Goal: Obtain resource: Download file/media

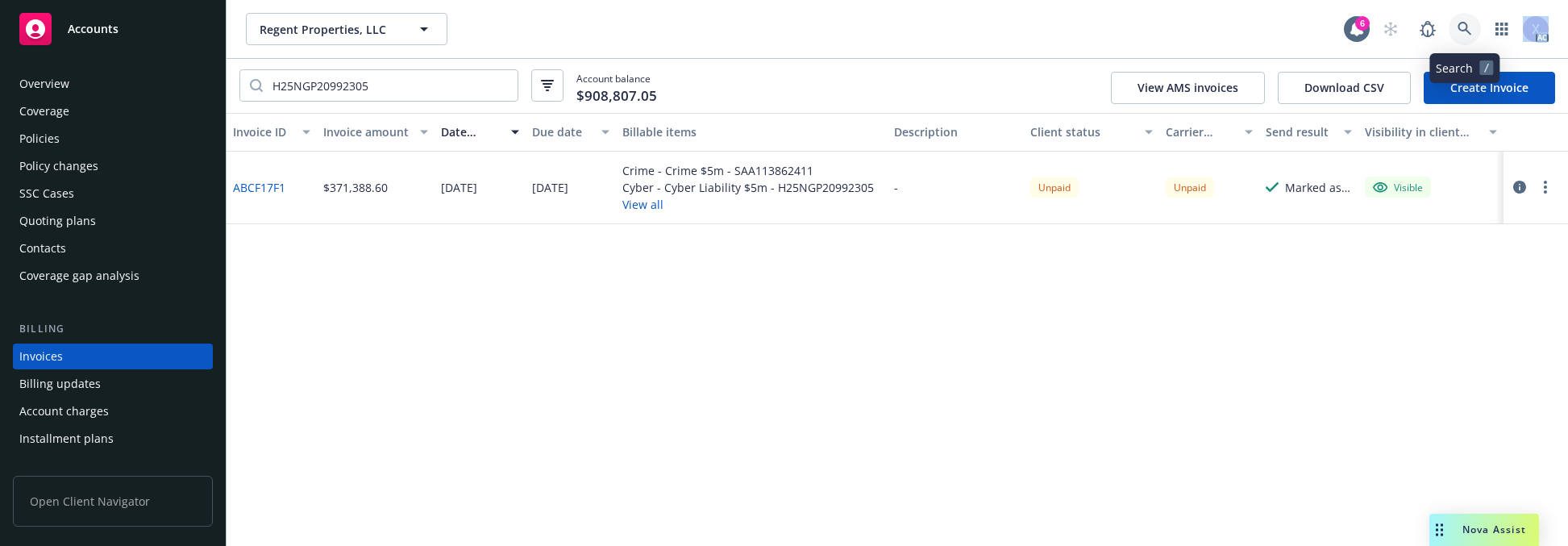
drag, startPoint x: 1468, startPoint y: 24, endPoint x: 1461, endPoint y: 28, distance: 8.1
click at [1461, 28] on icon at bounding box center [1465, 29] width 15 height 15
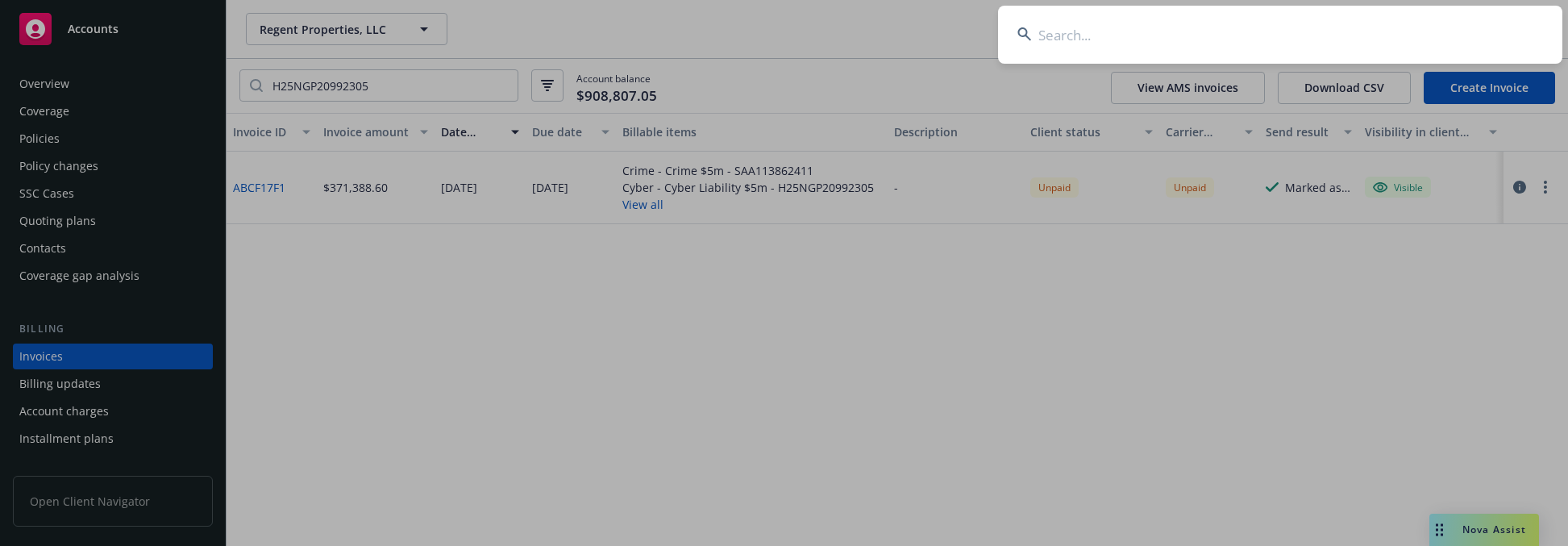
click at [1298, 25] on input at bounding box center [1280, 34] width 564 height 58
click at [1297, 25] on input "Fisher Lynch Capital" at bounding box center [1280, 34] width 564 height 58
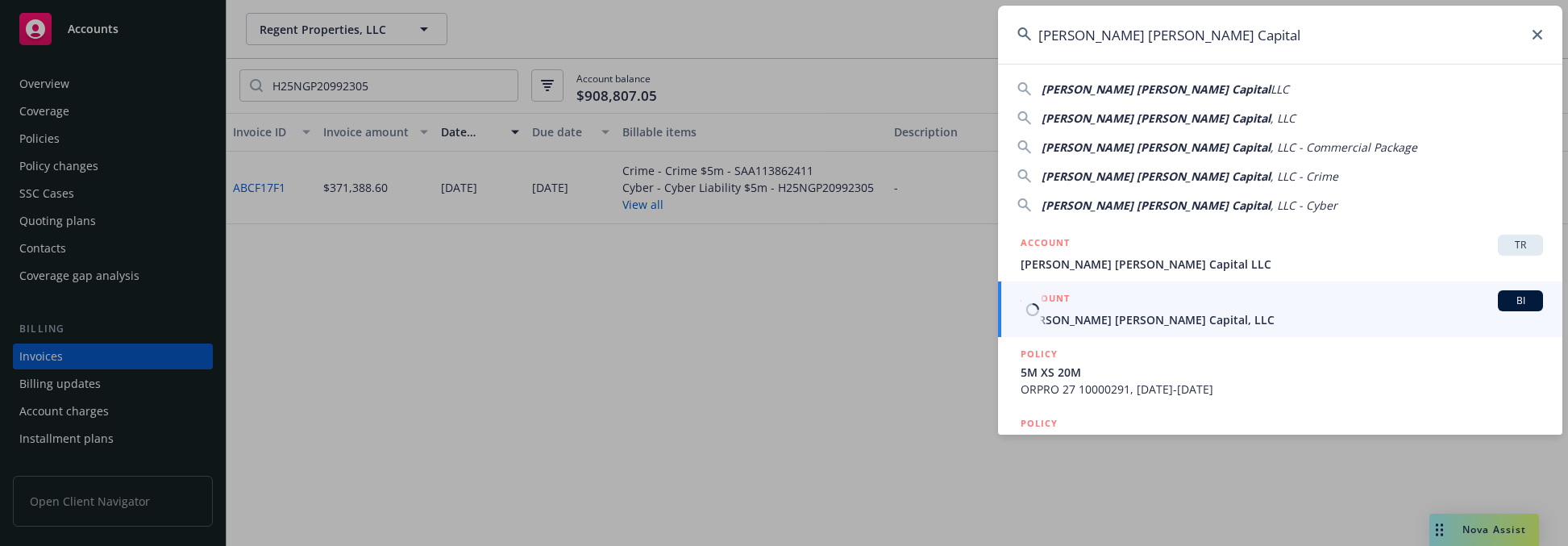
type input "Fisher Lynch Capital"
click at [1101, 315] on span "[PERSON_NAME] [PERSON_NAME] Capital, LLC" at bounding box center [1282, 319] width 522 height 17
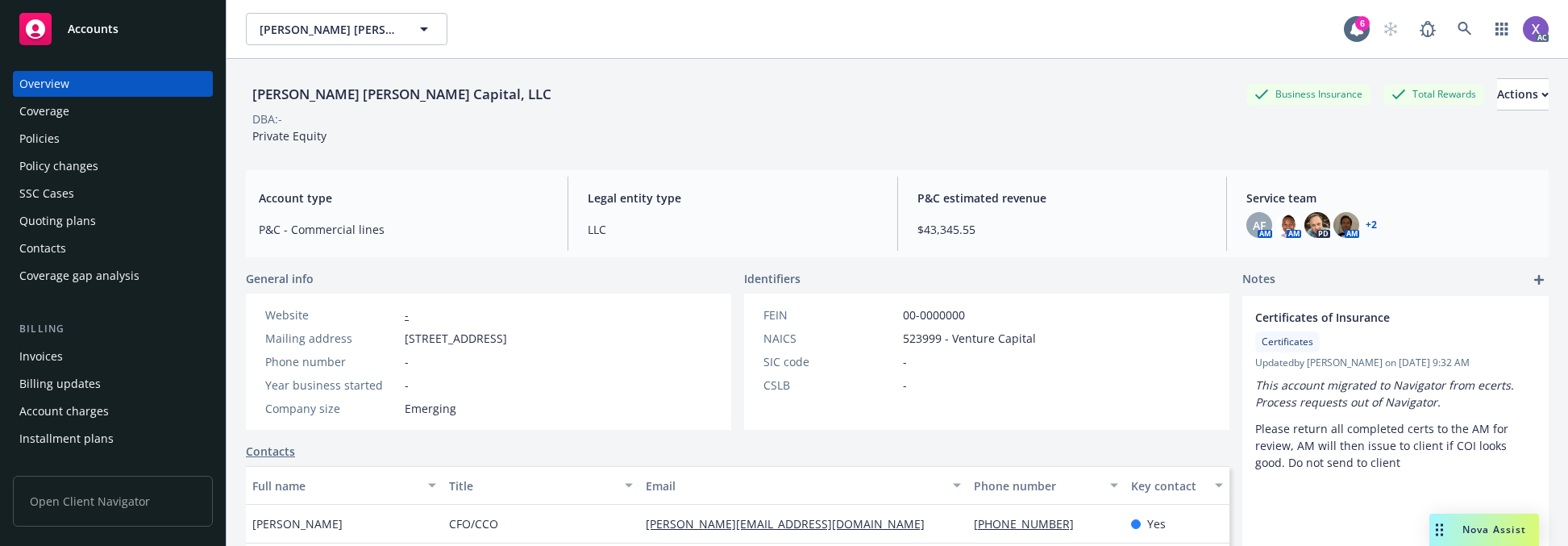
click at [58, 355] on div "Invoices" at bounding box center [41, 356] width 44 height 25
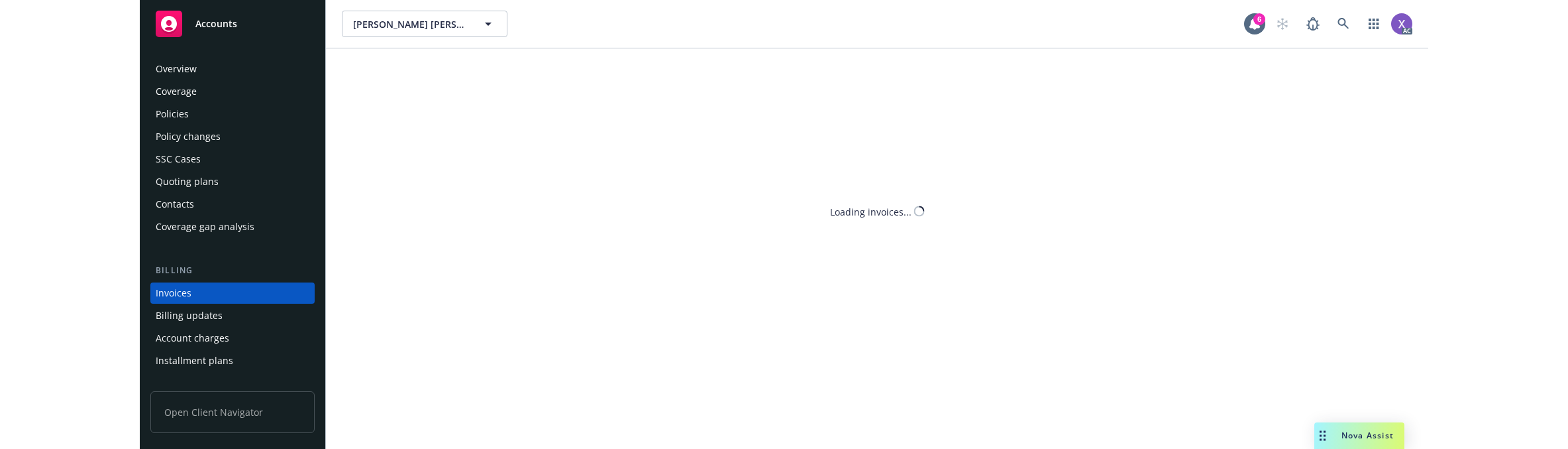
scroll to position [47, 0]
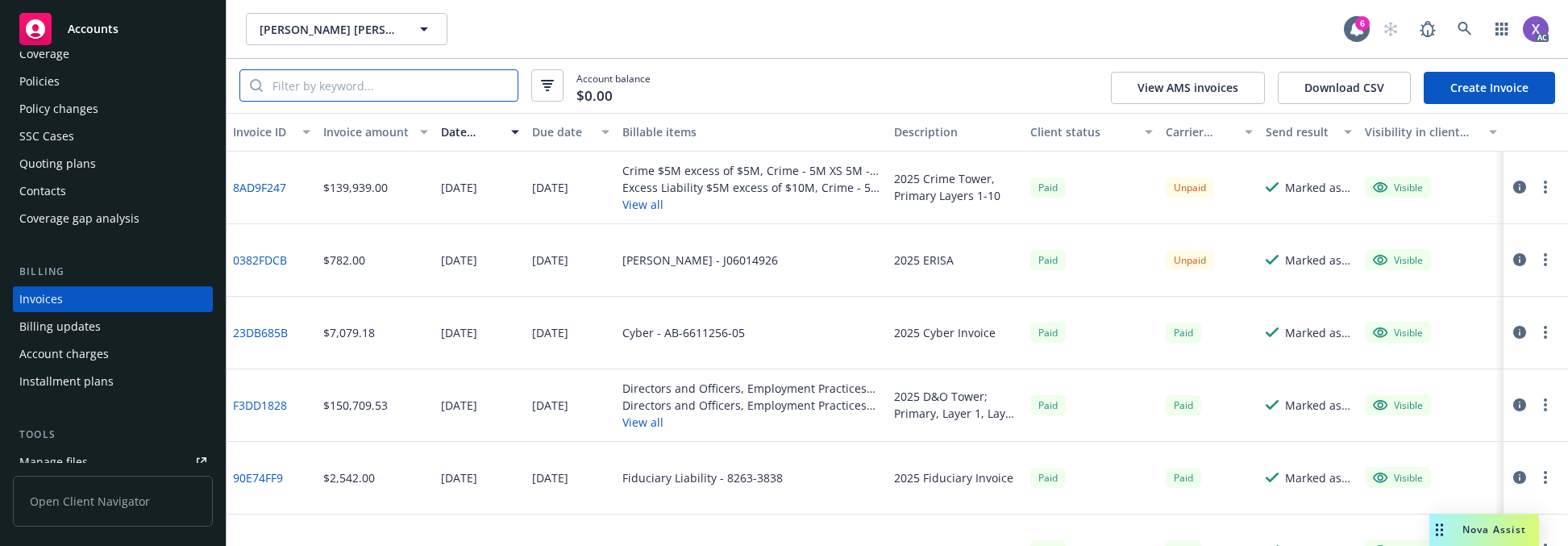
click at [430, 89] on input "search" at bounding box center [389, 85] width 255 height 31
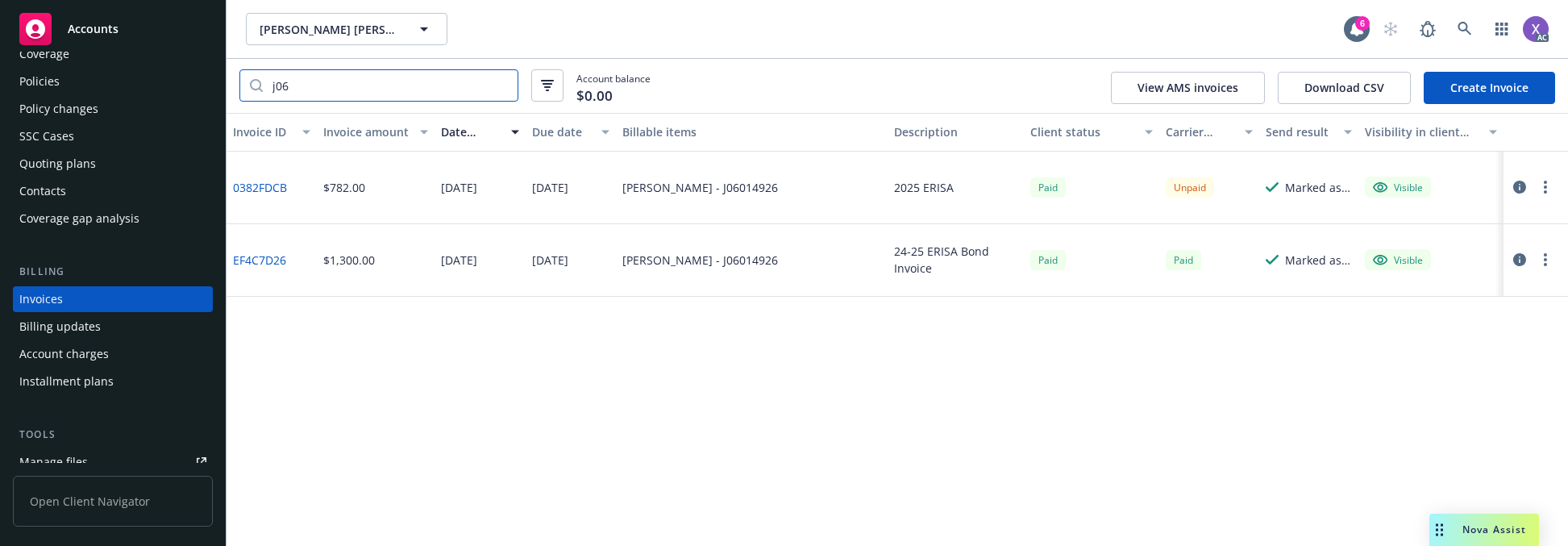
type input "j06"
click at [361, 345] on div "Invoice ID Invoice amount Date issued Due date Billable items Description Clien…" at bounding box center [897, 329] width 1341 height 433
click at [262, 188] on link "0382FDCB" at bounding box center [260, 187] width 54 height 17
click at [21, 133] on div "SSC Cases" at bounding box center [46, 136] width 55 height 25
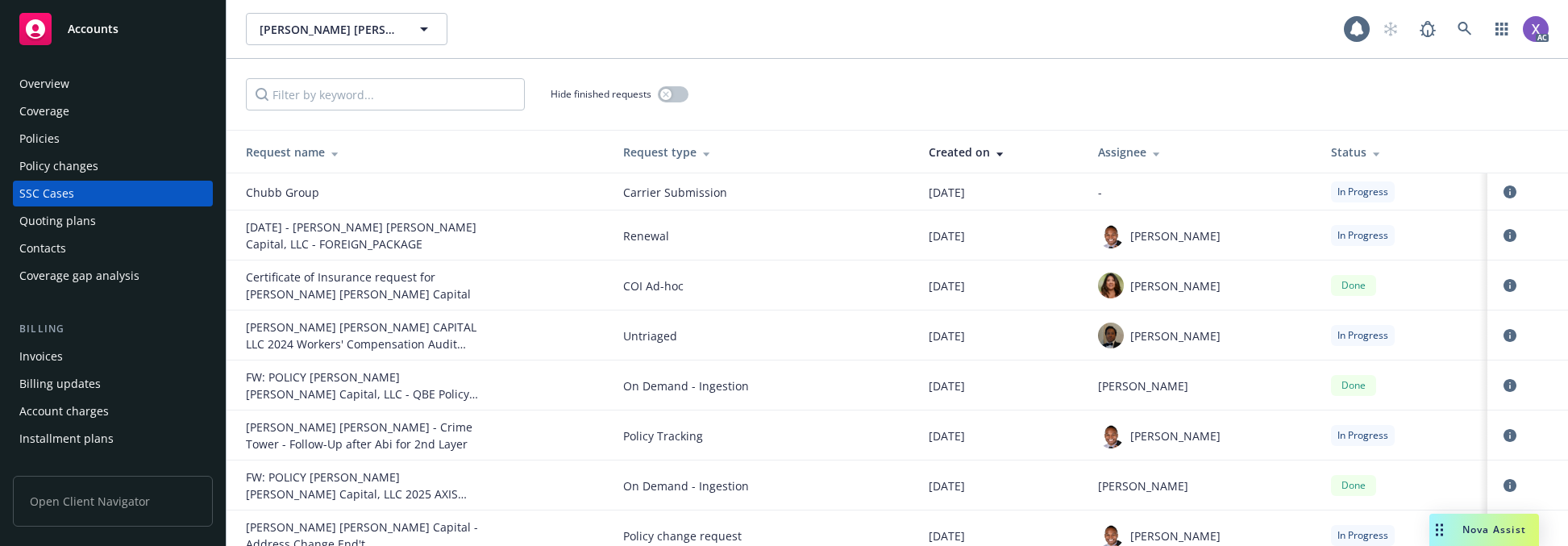
click at [53, 129] on div "Policies" at bounding box center [39, 138] width 40 height 25
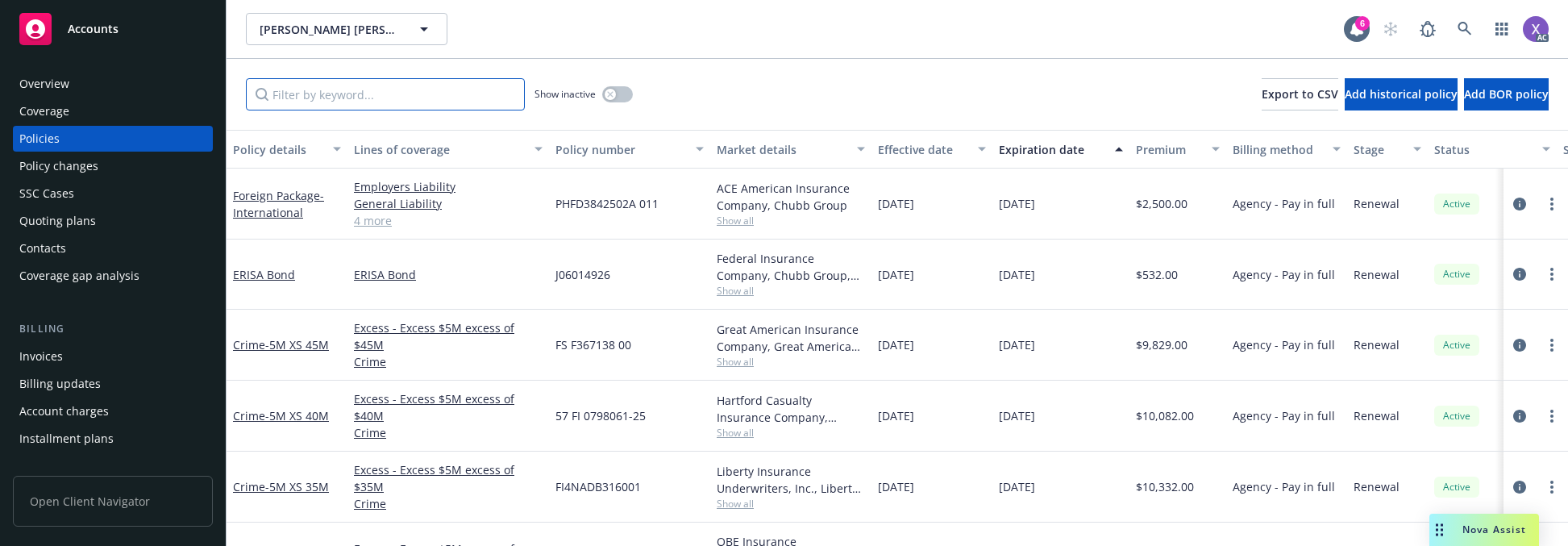
click at [320, 88] on input "Filter by keyword..." at bounding box center [385, 94] width 279 height 32
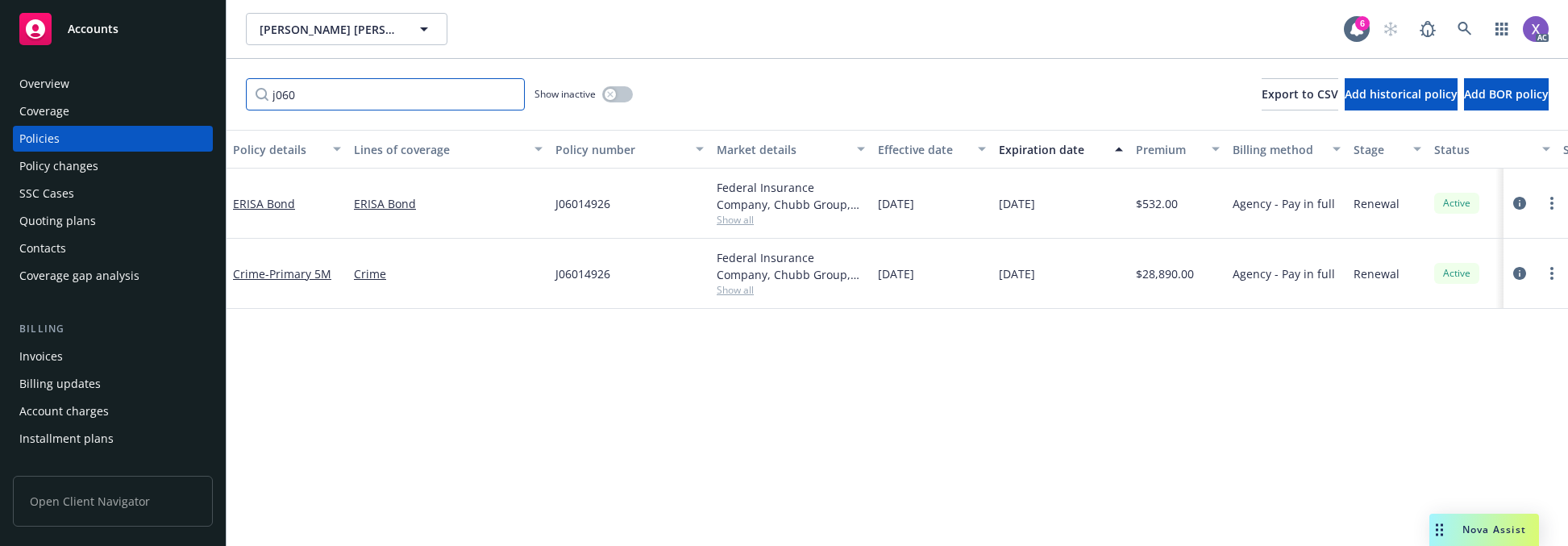
type input "j060"
click at [292, 416] on div "Policy details Lines of coverage Policy number Market details Effective date Ex…" at bounding box center [897, 337] width 1341 height 416
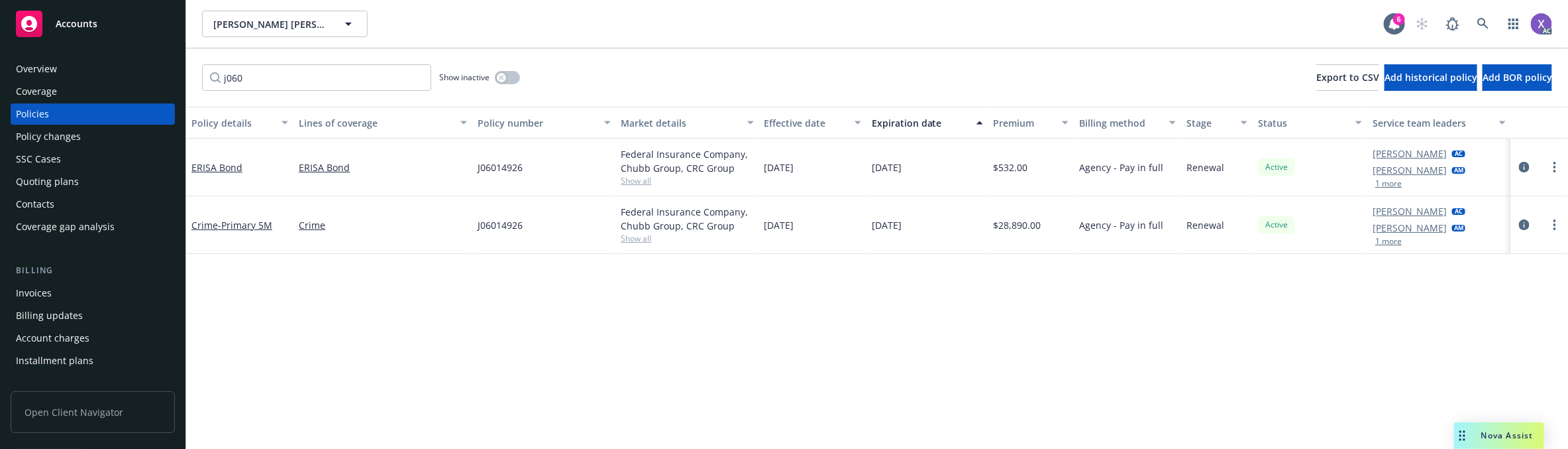
drag, startPoint x: 1525, startPoint y: 168, endPoint x: 1508, endPoint y: 176, distance: 18.8
click at [1288, 167] on icon "circleInformation" at bounding box center [1524, 167] width 11 height 11
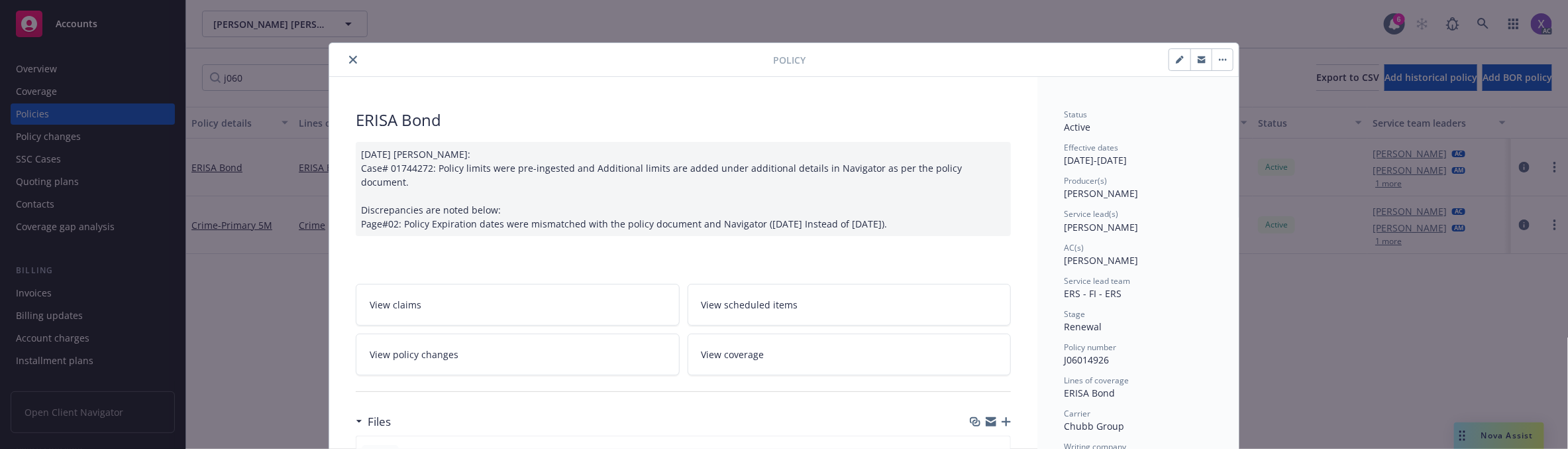
click at [345, 55] on button "close" at bounding box center [353, 60] width 16 height 16
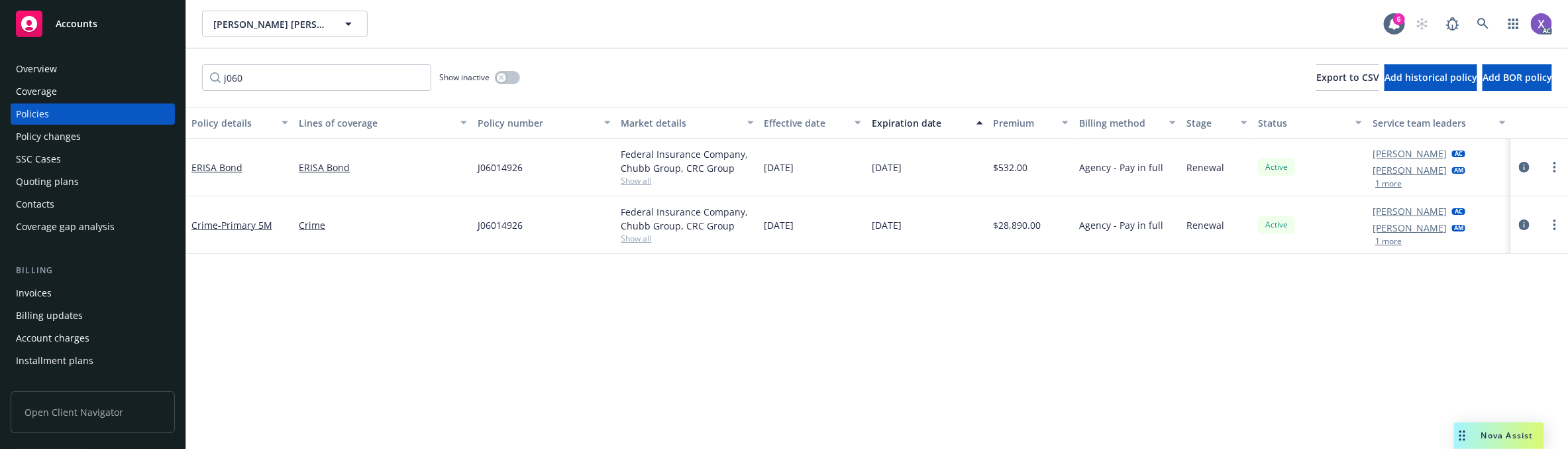
click at [35, 300] on div "Invoices" at bounding box center [34, 293] width 36 height 21
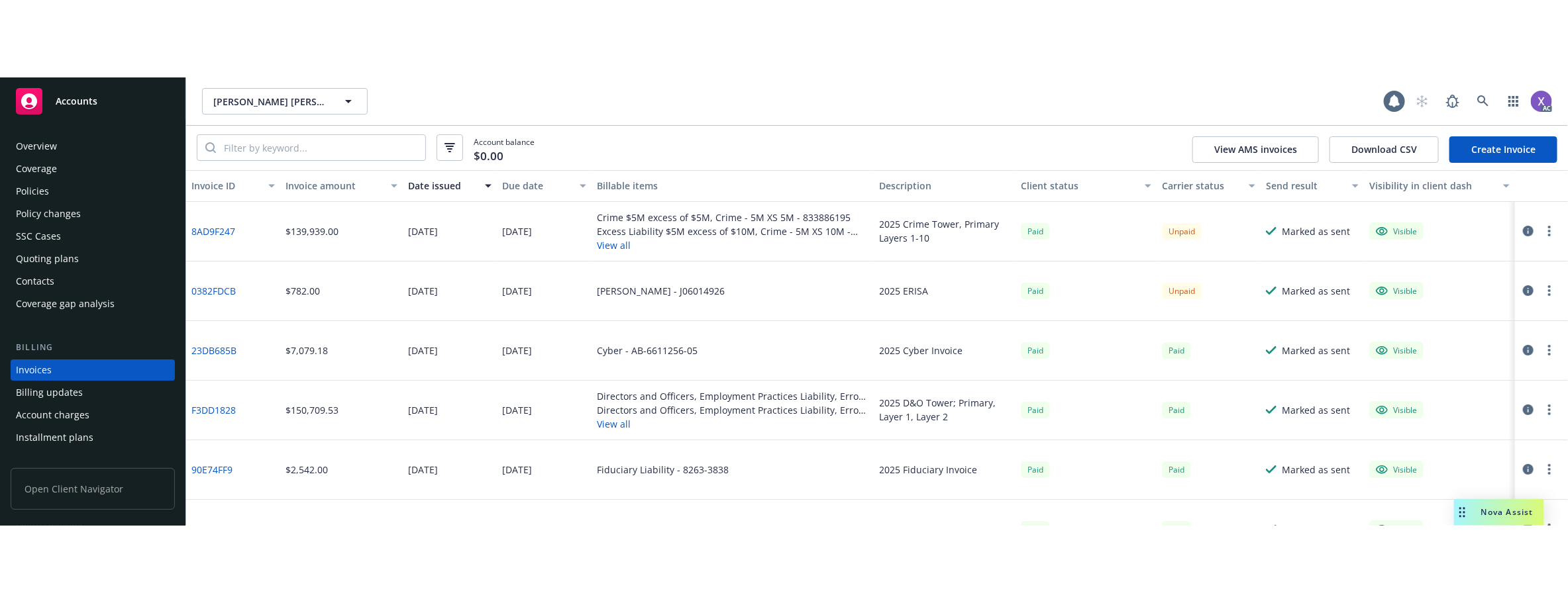
scroll to position [47, 0]
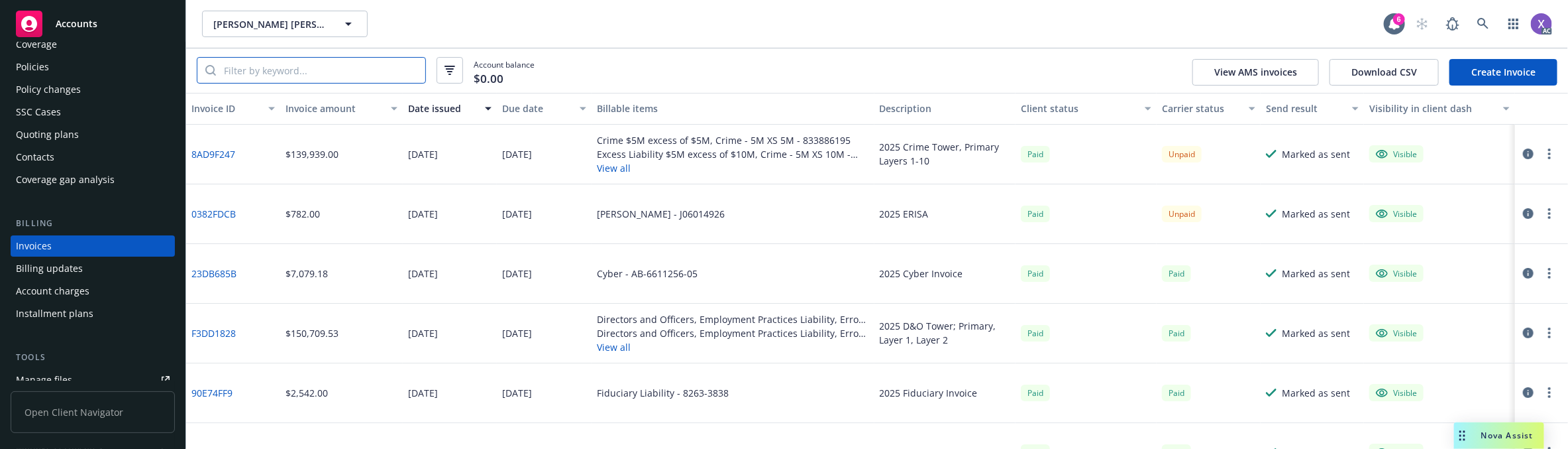
click at [293, 75] on input "search" at bounding box center [320, 70] width 209 height 25
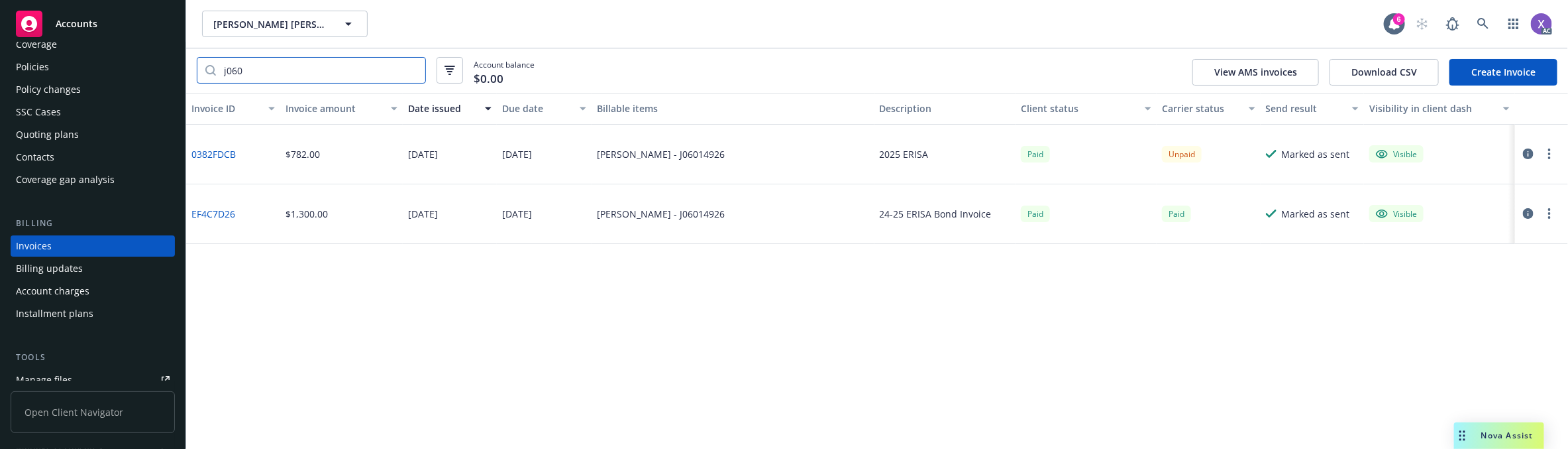
type input "j060"
drag, startPoint x: 1294, startPoint y: 411, endPoint x: 1275, endPoint y: 399, distance: 22.5
click at [1284, 402] on div "Invoice ID Invoice amount Date issued Due date Billable items Description Clien…" at bounding box center [877, 271] width 1382 height 356
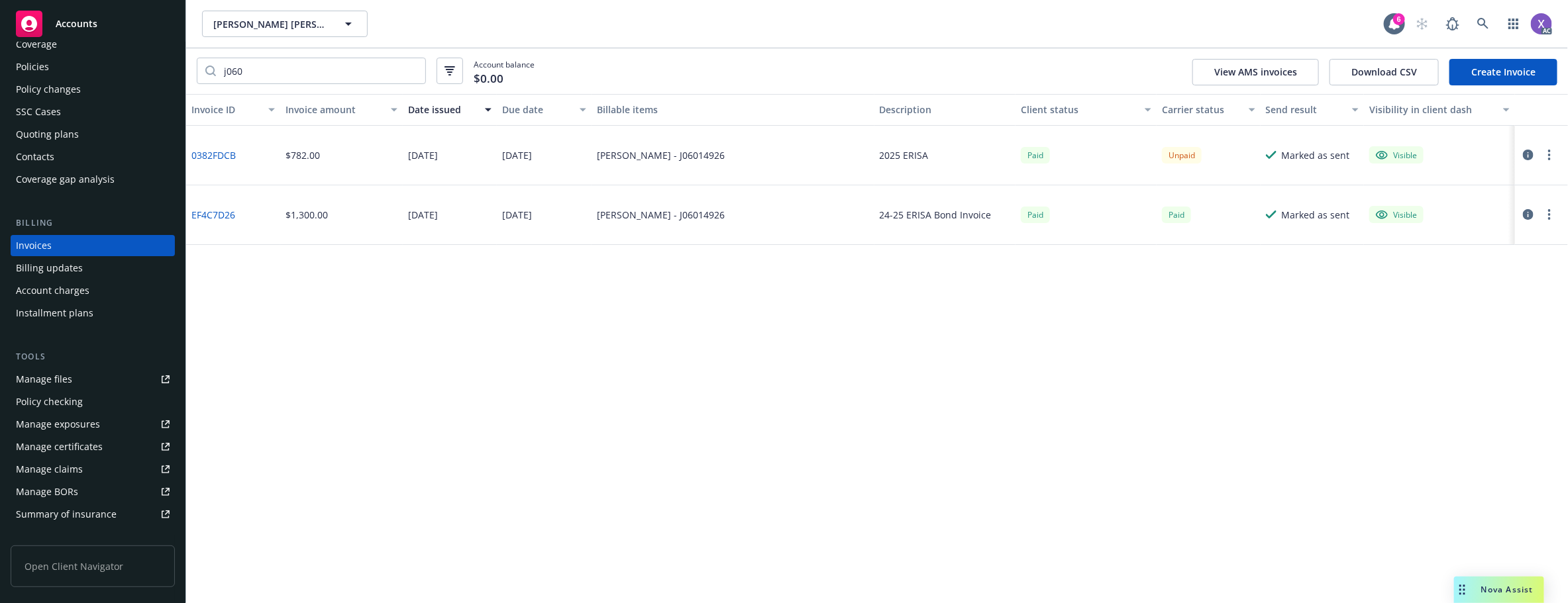
click at [33, 114] on div "SSC Cases" at bounding box center [38, 111] width 45 height 21
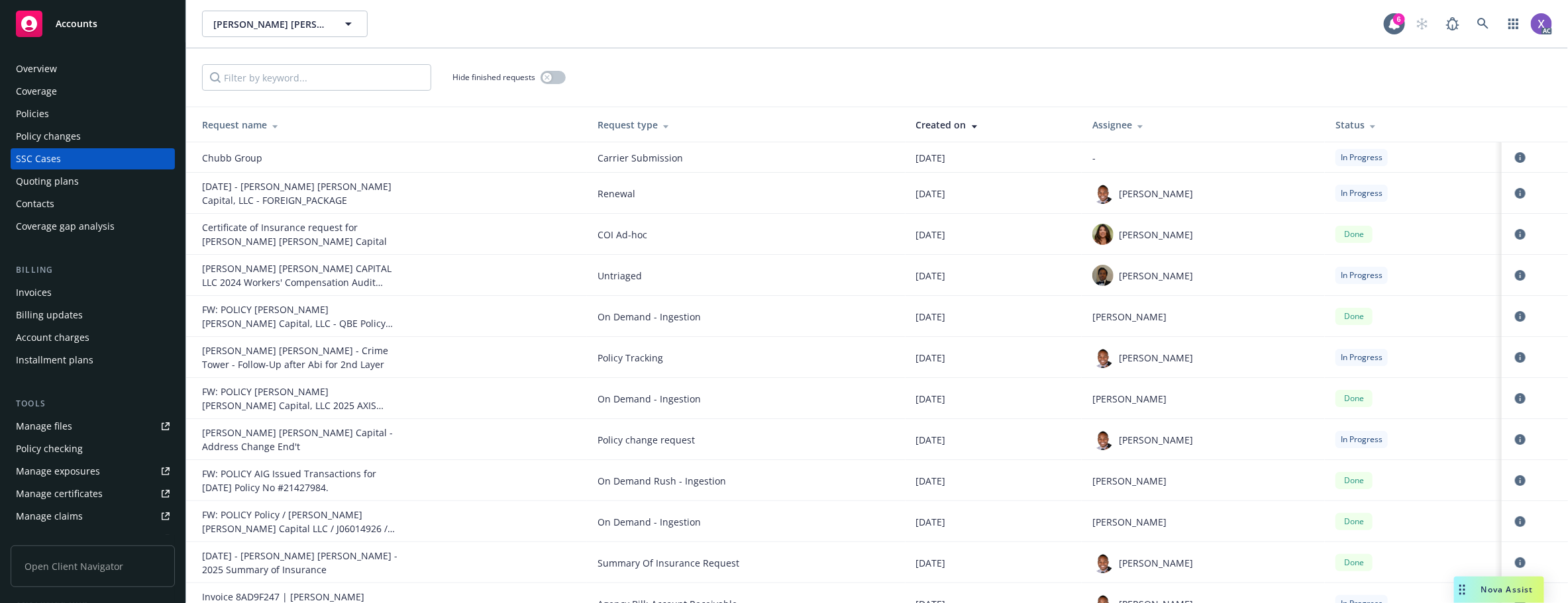
click at [37, 114] on div "Policies" at bounding box center [32, 114] width 33 height 21
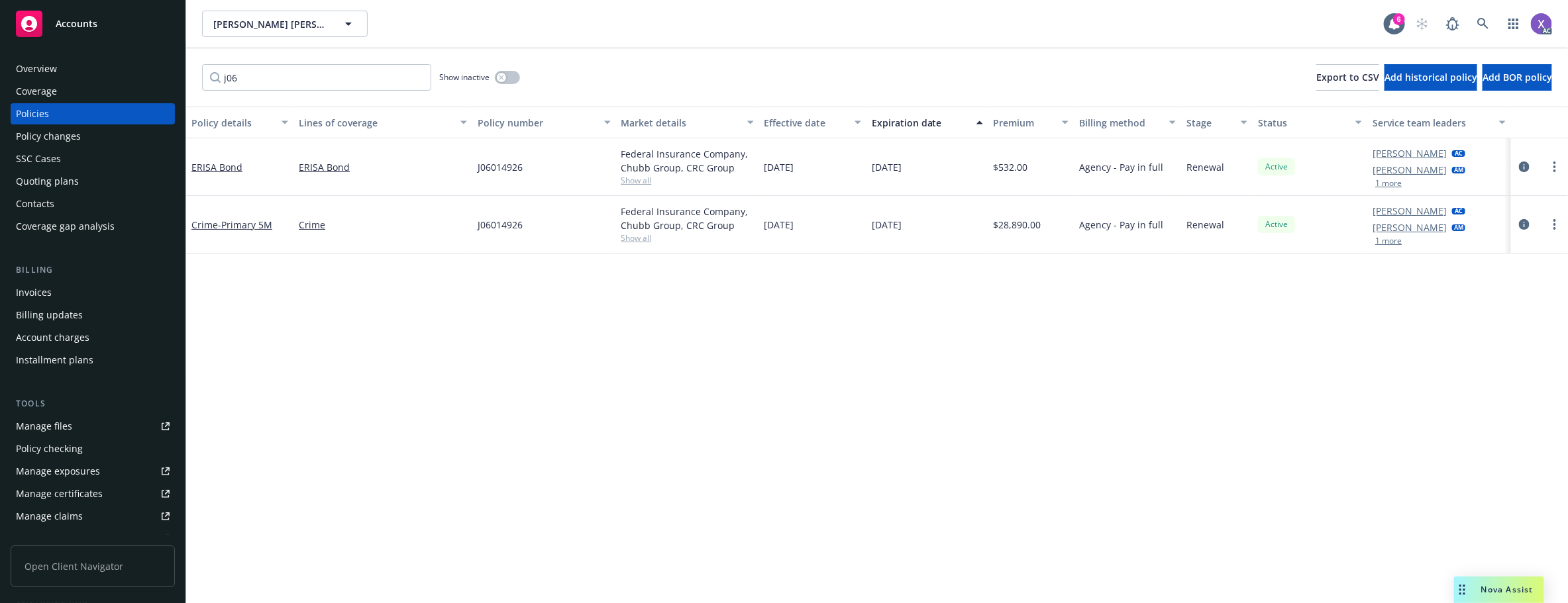
type input "j06"
click at [1288, 167] on div at bounding box center [1539, 167] width 57 height 57
click at [1288, 160] on link "circleInformation" at bounding box center [1524, 167] width 16 height 16
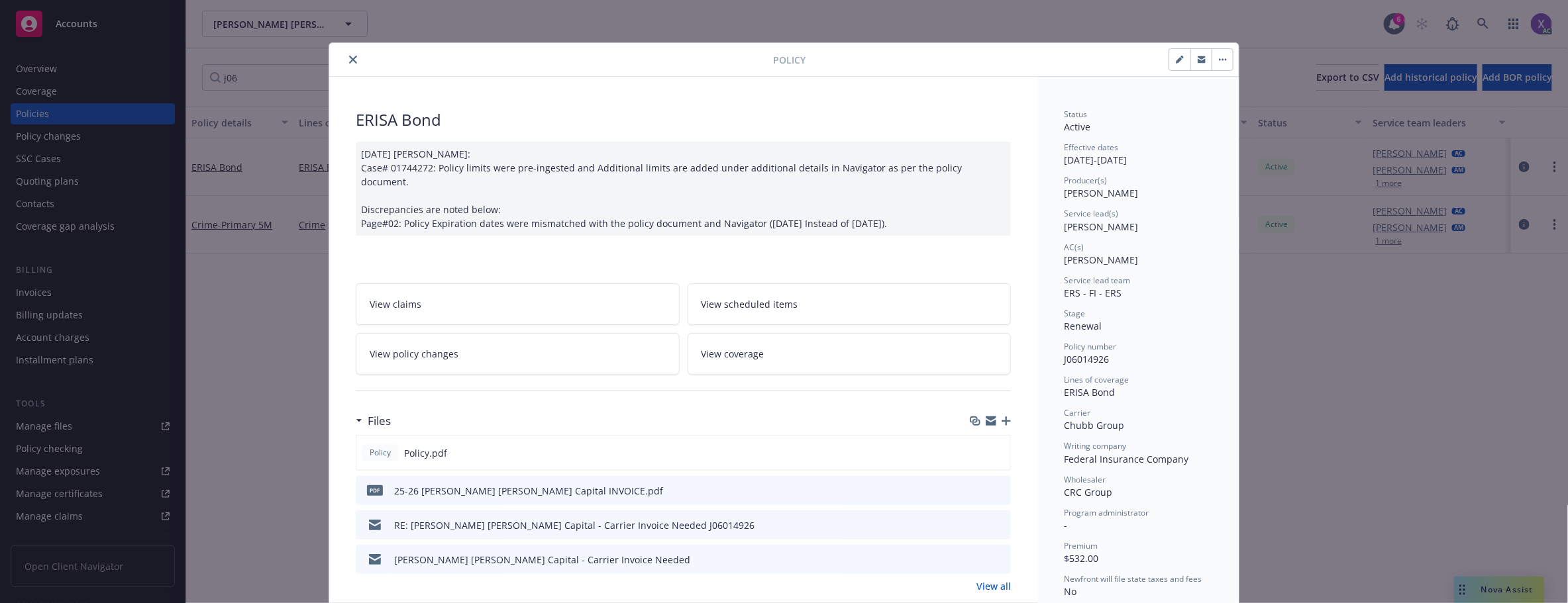
scroll to position [40, 0]
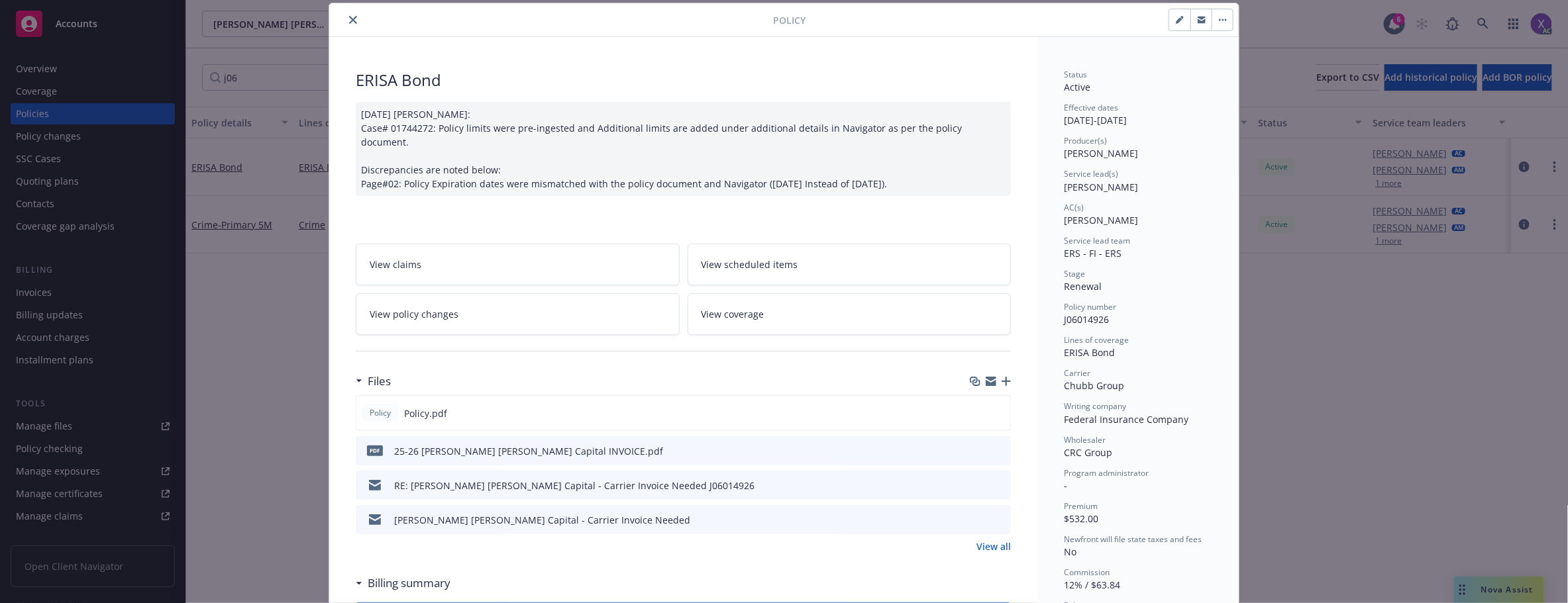
click at [971, 445] on icon "download file" at bounding box center [976, 450] width 11 height 11
click at [973, 448] on icon "download file" at bounding box center [976, 484] width 11 height 11
click at [972, 448] on icon "download file" at bounding box center [976, 519] width 11 height 11
click at [994, 448] on link "View all" at bounding box center [994, 546] width 35 height 14
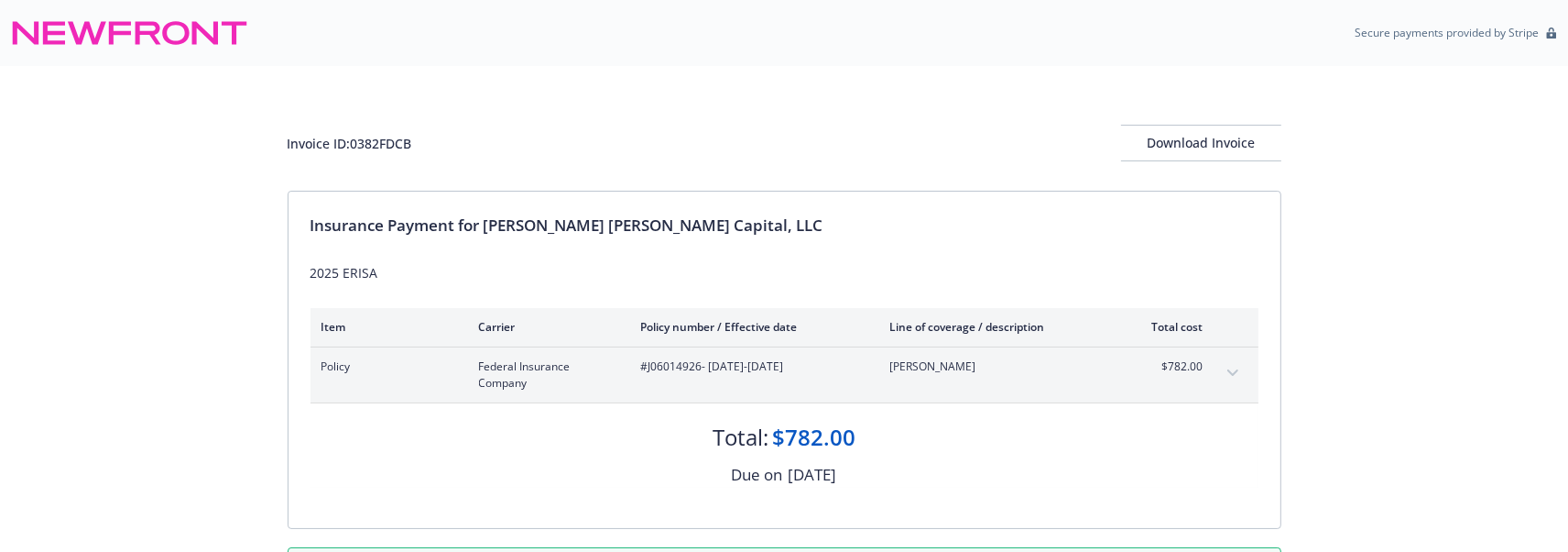
click at [1238, 369] on button "expand content" at bounding box center [1232, 372] width 29 height 29
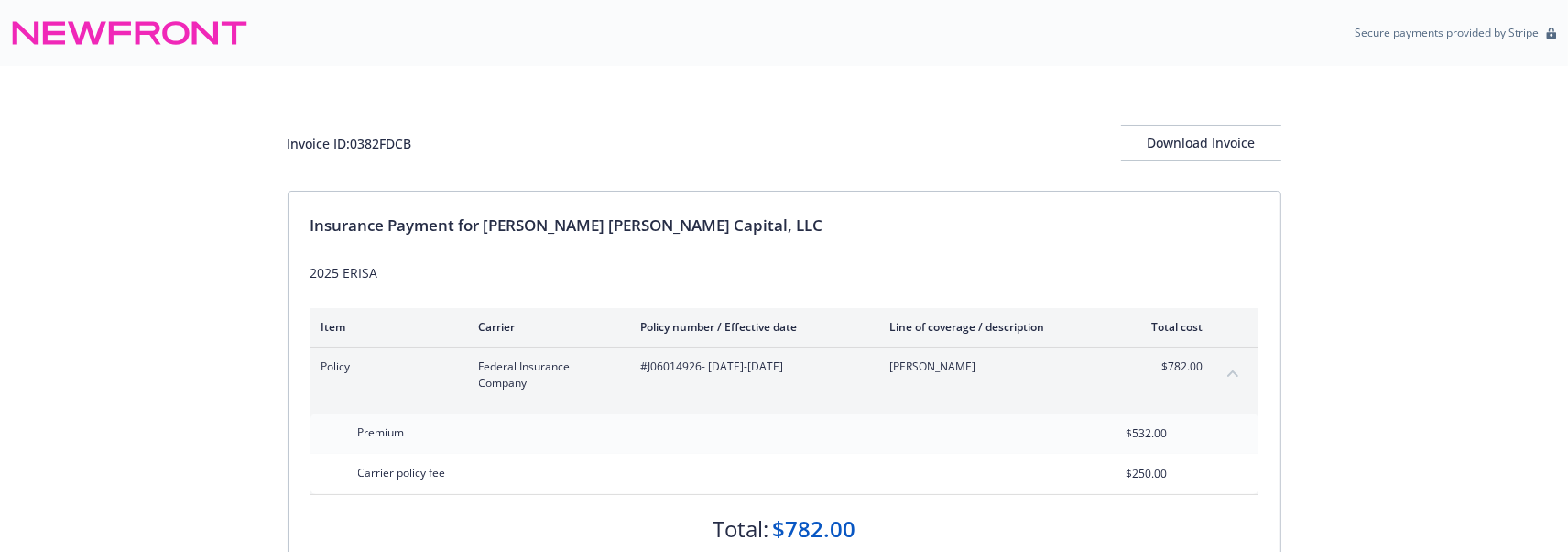
drag, startPoint x: 458, startPoint y: 110, endPoint x: 483, endPoint y: 5, distance: 107.9
click at [468, 84] on div "Invoice ID: 0382FDCB Download Invoice" at bounding box center [784, 127] width 994 height 124
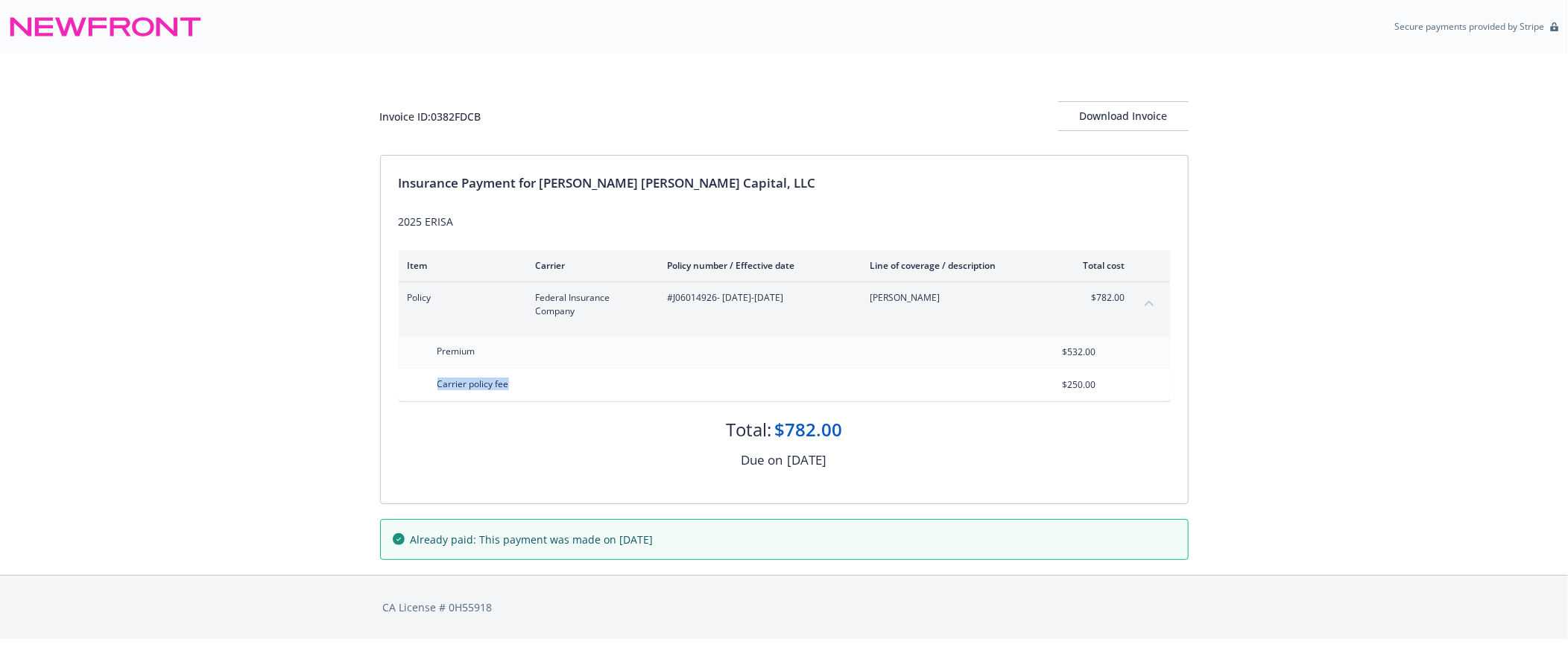
drag, startPoint x: 509, startPoint y: 388, endPoint x: 437, endPoint y: 398, distance: 72.7
click at [437, 398] on div "Carrier policy fee" at bounding box center [473, 384] width 90 height 31
copy span "Carrier policy fee"
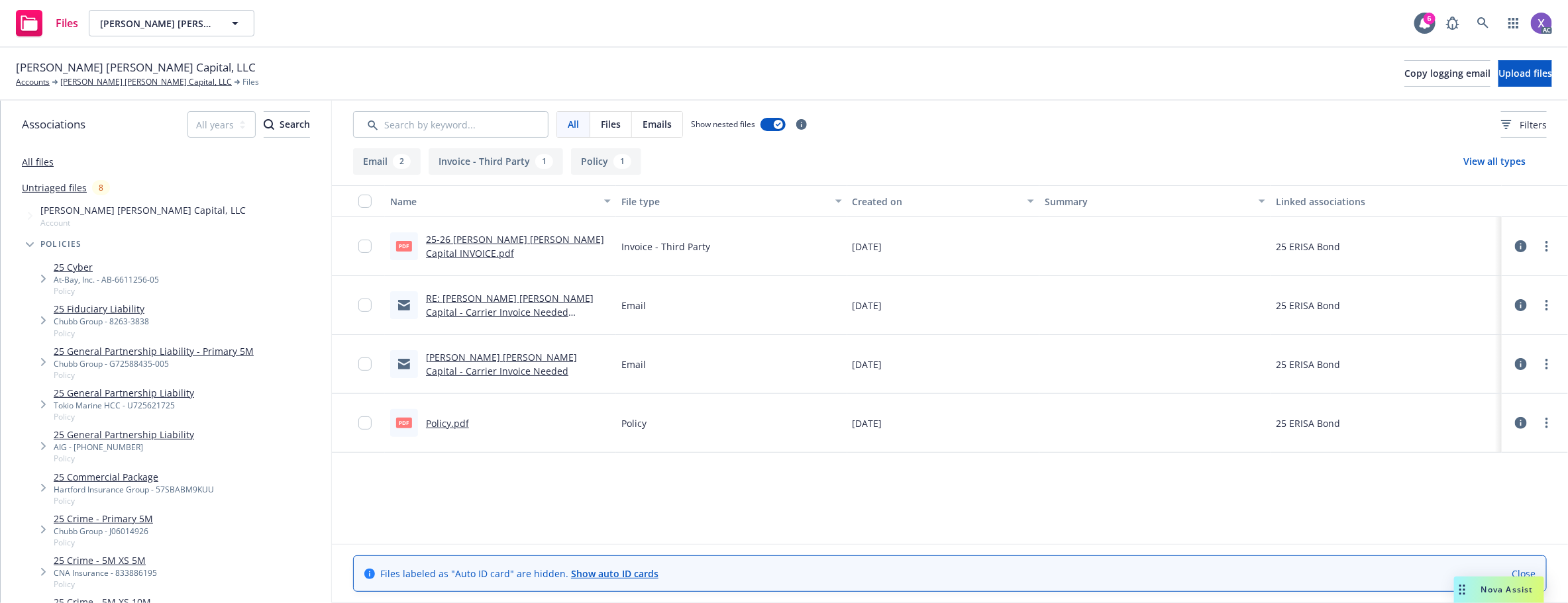
click at [573, 236] on div "pdf 25-26 [PERSON_NAME] [PERSON_NAME] Capital INVOICE.pdf" at bounding box center [500, 246] width 221 height 28
click at [565, 249] on link "25-26 [PERSON_NAME] [PERSON_NAME] Capital INVOICE.pdf" at bounding box center [515, 246] width 178 height 27
